Goal: Contribute content: Add original content to the website for others to see

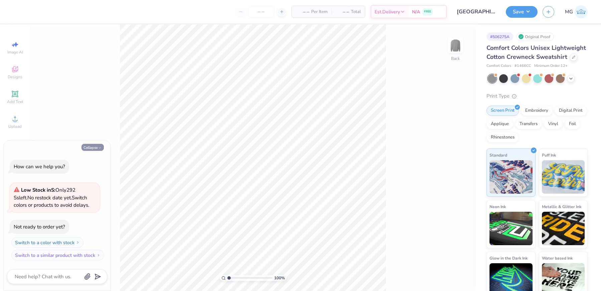
click at [95, 145] on button "Collapse" at bounding box center [93, 147] width 22 height 7
type textarea "x"
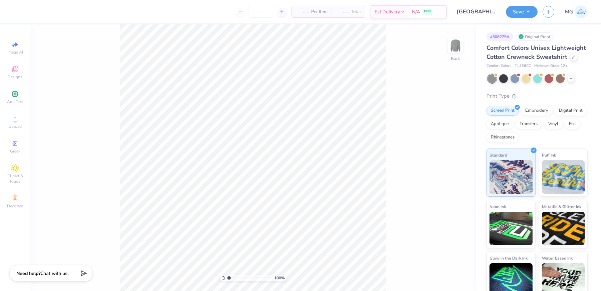
click at [439, 122] on div "100 % Back" at bounding box center [253, 157] width 446 height 266
click at [15, 123] on circle at bounding box center [15, 121] width 4 height 4
click at [19, 125] on span "Upload" at bounding box center [14, 126] width 13 height 5
click at [17, 118] on icon at bounding box center [15, 119] width 8 height 8
click at [447, 125] on input "15.00" at bounding box center [451, 126] width 24 height 9
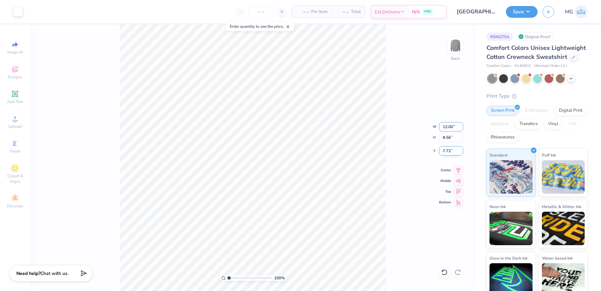
type input "12.00"
type input "6.85"
click at [451, 150] on input "8.57" at bounding box center [451, 150] width 24 height 9
type input "8"
type input "3.00"
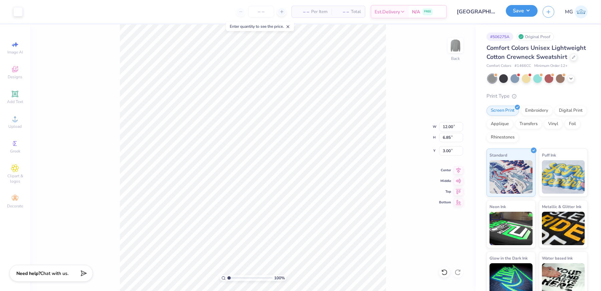
click at [532, 15] on button "Save" at bounding box center [522, 11] width 32 height 12
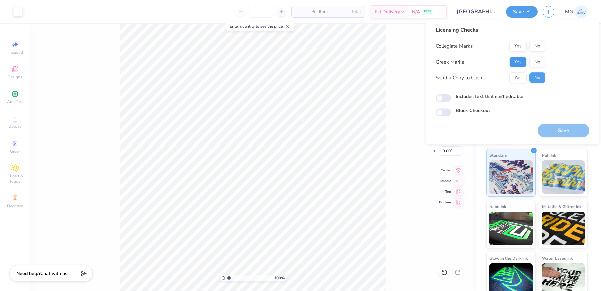
click at [511, 61] on button "Yes" at bounding box center [518, 61] width 17 height 11
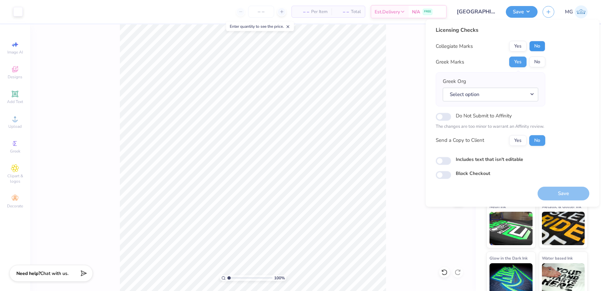
click at [539, 47] on button "No" at bounding box center [538, 46] width 16 height 11
click at [494, 97] on button "Select option" at bounding box center [491, 95] width 96 height 14
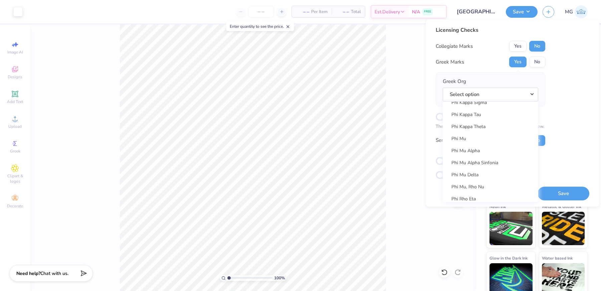
scroll to position [3574, 0]
click at [488, 130] on link "Phi Kappa Tau" at bounding box center [491, 132] width 90 height 11
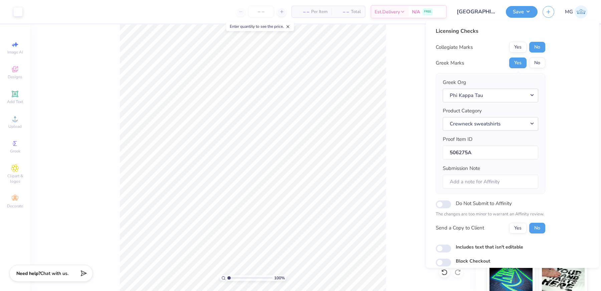
scroll to position [25, 0]
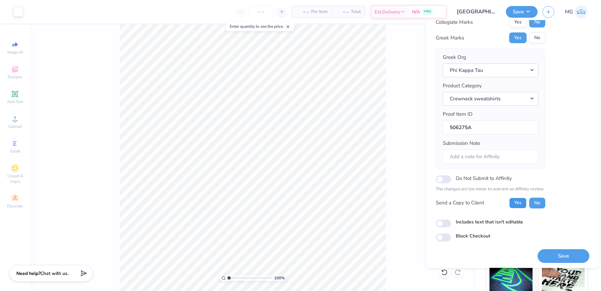
click at [525, 198] on button "Yes" at bounding box center [518, 202] width 17 height 11
click at [445, 221] on input "Includes text that isn't editable" at bounding box center [443, 223] width 15 height 8
checkbox input "true"
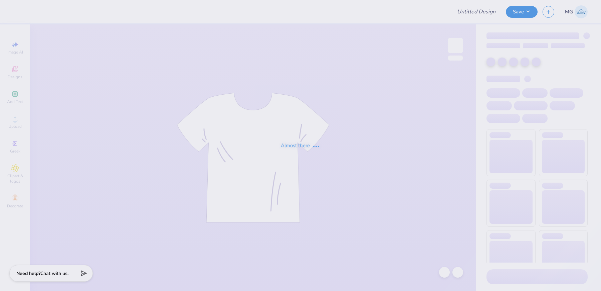
type input "[GEOGRAPHIC_DATA][US_STATE] : [PERSON_NAME] [PERSON_NAME]"
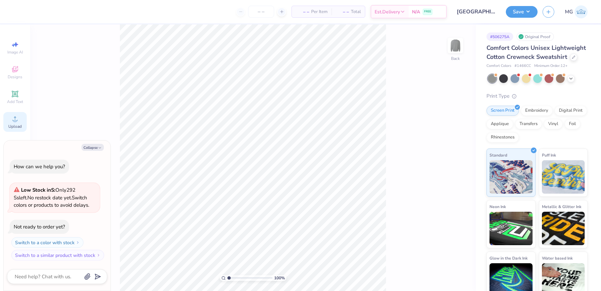
click at [17, 121] on icon at bounding box center [15, 118] width 5 height 5
click at [16, 100] on span "Add Text" at bounding box center [15, 101] width 16 height 5
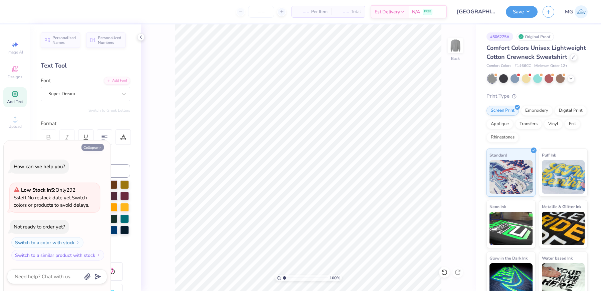
click at [93, 145] on button "Collapse" at bounding box center [93, 147] width 22 height 7
type textarea "x"
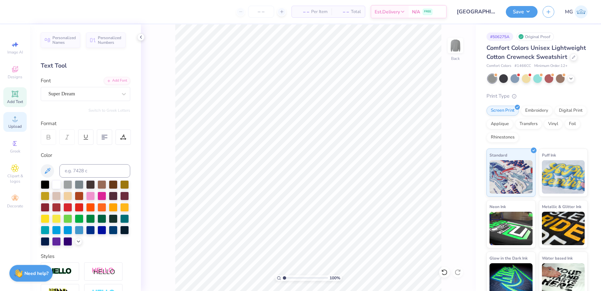
click at [12, 122] on icon at bounding box center [15, 119] width 8 height 8
click at [447, 123] on input "15.00" at bounding box center [451, 126] width 24 height 9
click at [447, 126] on input "15.00" at bounding box center [451, 126] width 24 height 9
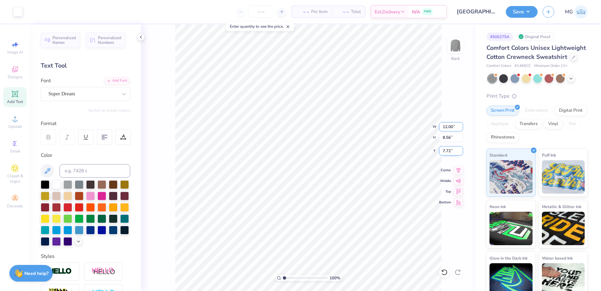
type input "12.00"
click at [451, 150] on input "7.72" at bounding box center [451, 150] width 24 height 9
type input "6.85"
type input "8"
type input "3.00"
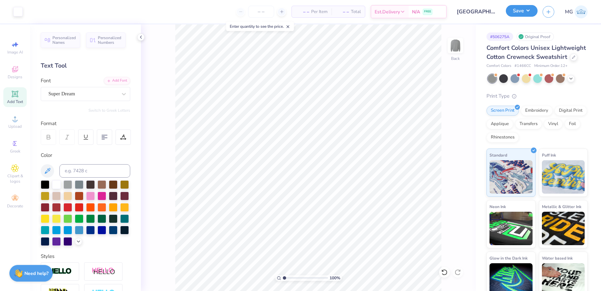
click at [530, 10] on button "Save" at bounding box center [522, 11] width 32 height 12
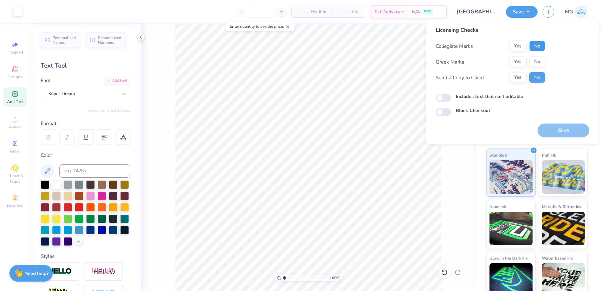
click at [540, 46] on button "No" at bounding box center [538, 46] width 16 height 11
click at [521, 62] on button "Yes" at bounding box center [518, 61] width 17 height 11
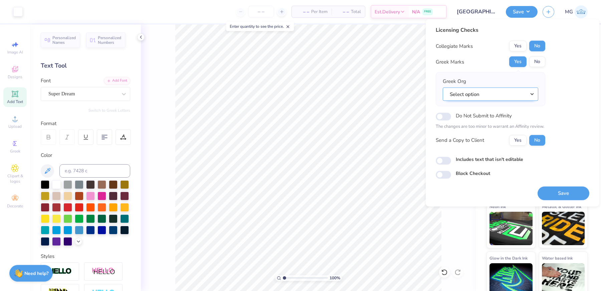
click at [521, 88] on button "Select option" at bounding box center [491, 94] width 96 height 14
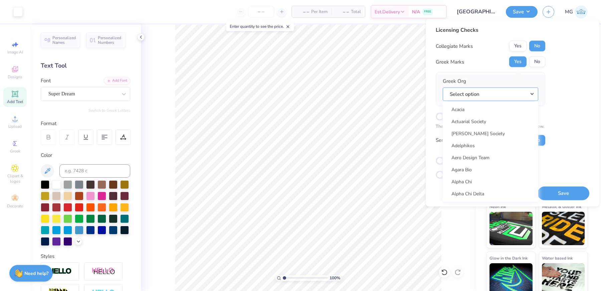
click at [520, 95] on button "Select option" at bounding box center [491, 94] width 96 height 14
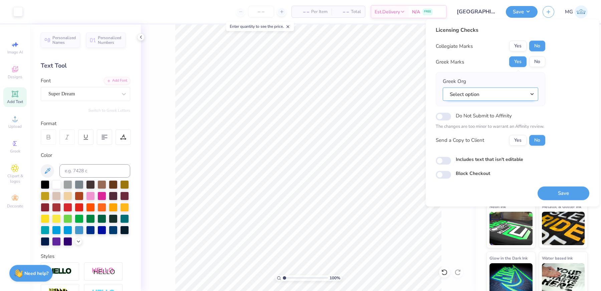
click at [519, 94] on button "Select option" at bounding box center [491, 94] width 96 height 14
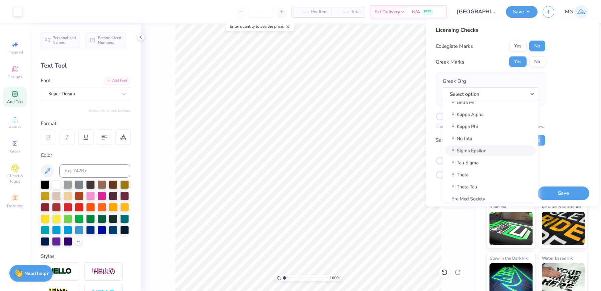
scroll to position [3856, 0]
click at [576, 103] on div "Licensing Checks Collegiate Marks Yes No Greek Marks Yes No Greek Org Select op…" at bounding box center [513, 102] width 154 height 153
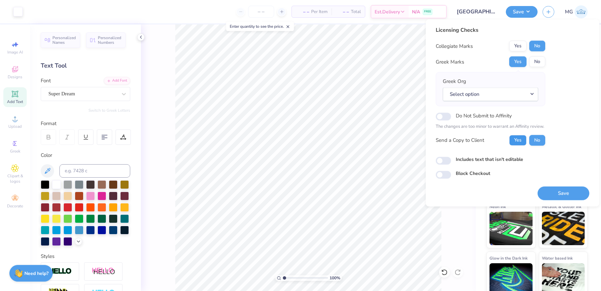
click at [520, 136] on button "Yes" at bounding box center [518, 140] width 17 height 11
click at [436, 158] on input "Includes text that isn't editable" at bounding box center [443, 160] width 15 height 8
checkbox input "true"
click at [576, 122] on div "Licensing Checks Collegiate Marks Yes No Greek Marks Yes No Greek Org Select op…" at bounding box center [513, 102] width 154 height 153
click at [532, 95] on button "Select option" at bounding box center [491, 94] width 96 height 14
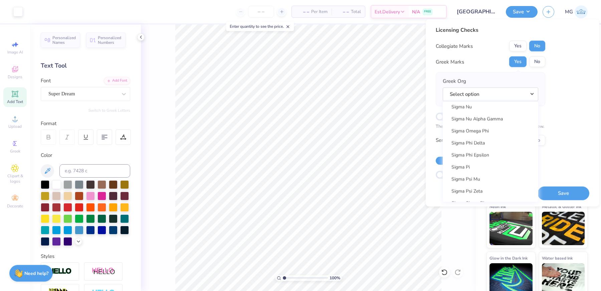
scroll to position [4353, 0]
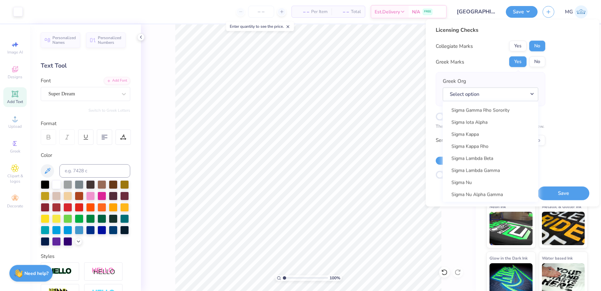
click at [574, 96] on div "Licensing Checks Collegiate Marks Yes No Greek Marks Yes No Greek Org Select op…" at bounding box center [513, 102] width 154 height 153
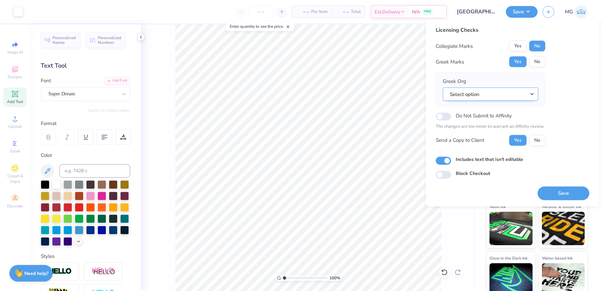
click at [504, 93] on button "Select option" at bounding box center [491, 94] width 96 height 14
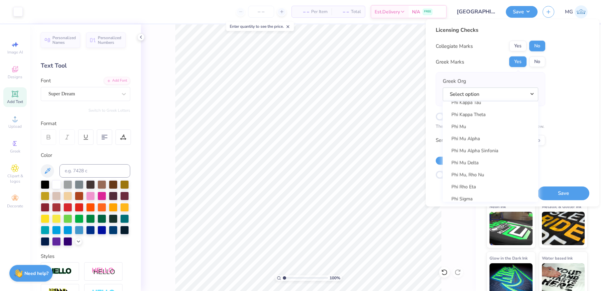
scroll to position [3561, 0]
click at [498, 141] on link "Phi Kappa Tau" at bounding box center [491, 144] width 90 height 11
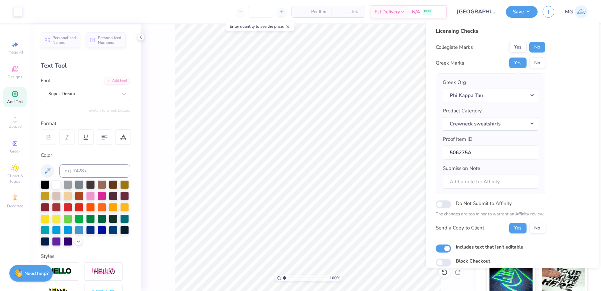
scroll to position [25, 0]
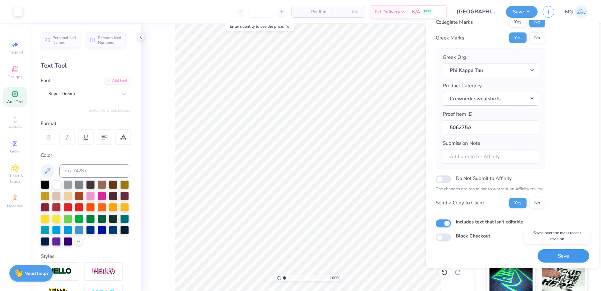
click at [561, 251] on button "Save" at bounding box center [564, 256] width 52 height 14
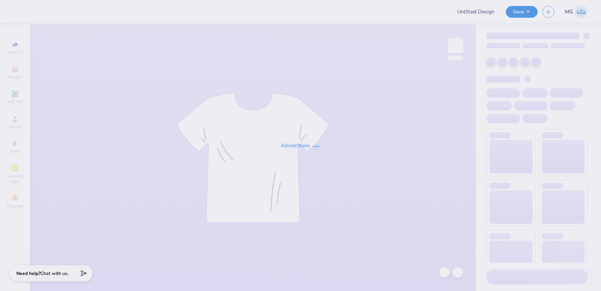
type input "Fiona O'reilly : The University of Virginia"
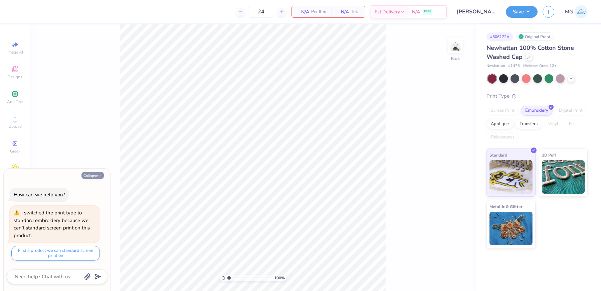
click at [102, 174] on button "Collapse" at bounding box center [93, 175] width 22 height 7
type textarea "x"
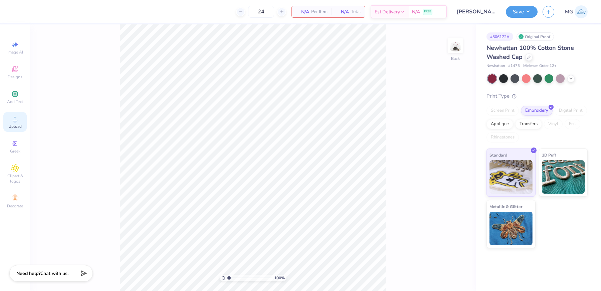
click at [12, 126] on span "Upload" at bounding box center [14, 126] width 13 height 5
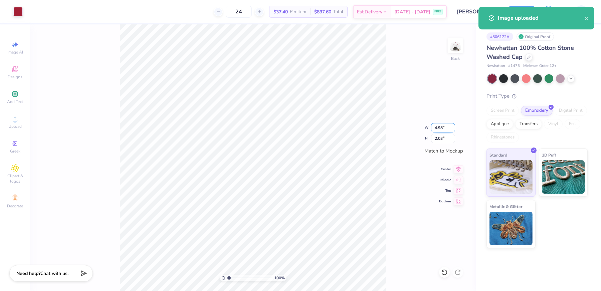
click at [443, 125] on input "4.98" at bounding box center [443, 127] width 24 height 9
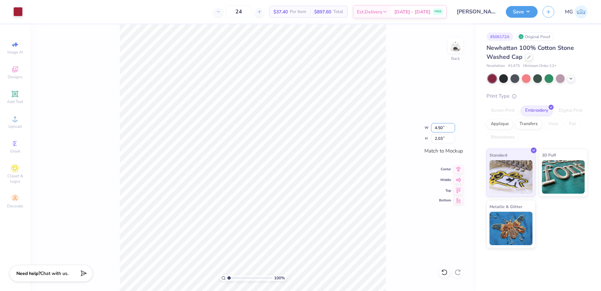
type input "4.50"
type input "1.83"
click at [533, 11] on button "Save" at bounding box center [522, 11] width 32 height 12
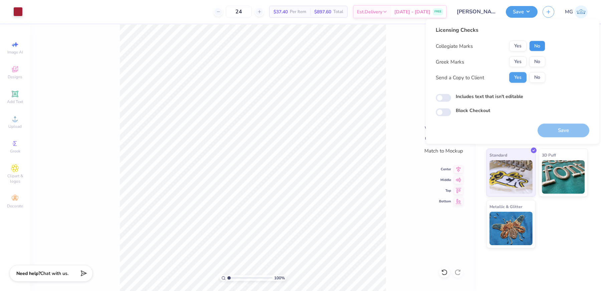
click at [541, 45] on button "No" at bounding box center [538, 46] width 16 height 11
click at [523, 58] on button "Yes" at bounding box center [518, 61] width 17 height 11
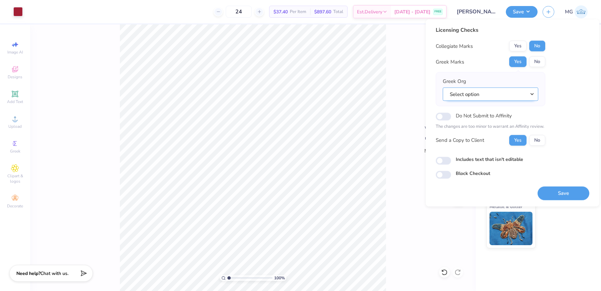
click at [506, 91] on button "Select option" at bounding box center [491, 94] width 96 height 14
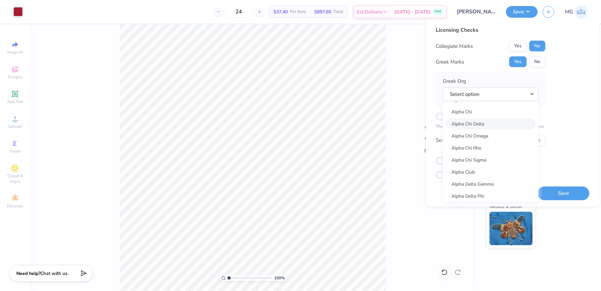
scroll to position [69, 0]
click at [490, 112] on link "Alpha Chi" at bounding box center [491, 112] width 90 height 11
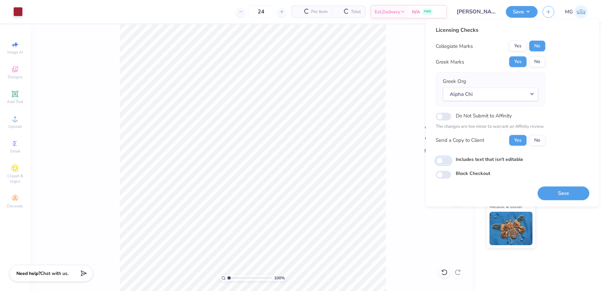
click at [442, 156] on input "Includes text that isn't editable" at bounding box center [443, 160] width 15 height 8
checkbox input "true"
click at [566, 193] on button "Save" at bounding box center [564, 193] width 52 height 14
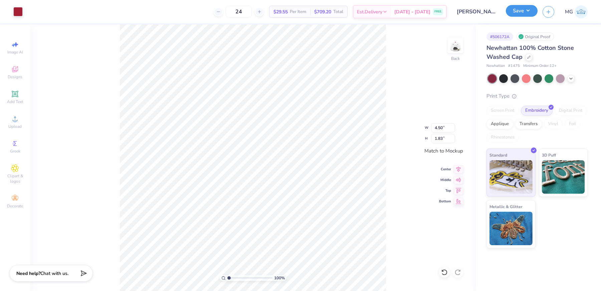
click at [531, 9] on button "Save" at bounding box center [522, 11] width 32 height 12
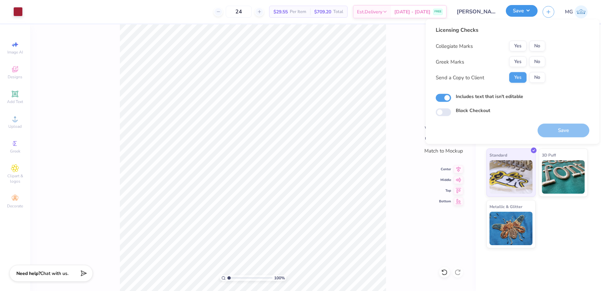
click at [531, 9] on button "Save" at bounding box center [522, 11] width 32 height 12
